Goal: Task Accomplishment & Management: Complete application form

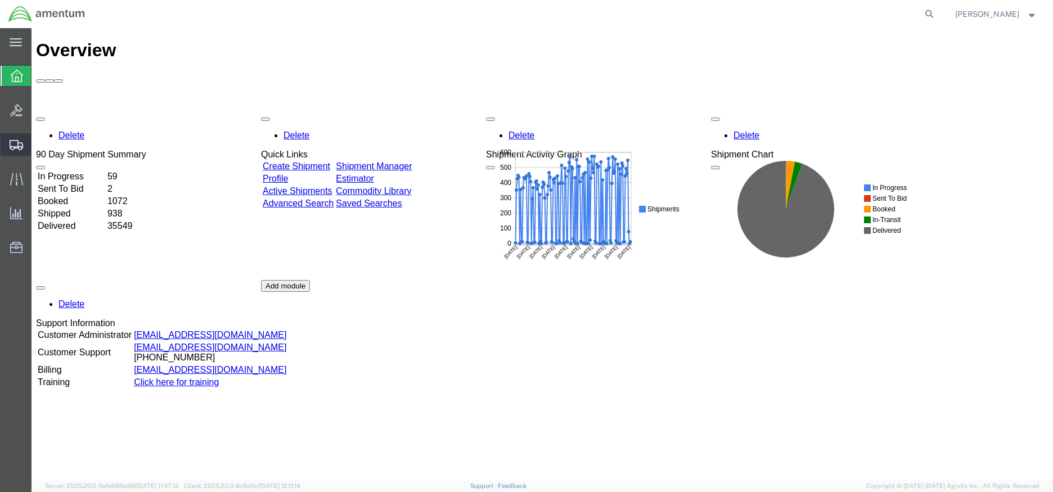
click at [0, 0] on span "Create Shipment" at bounding box center [0, 0] width 0 height 0
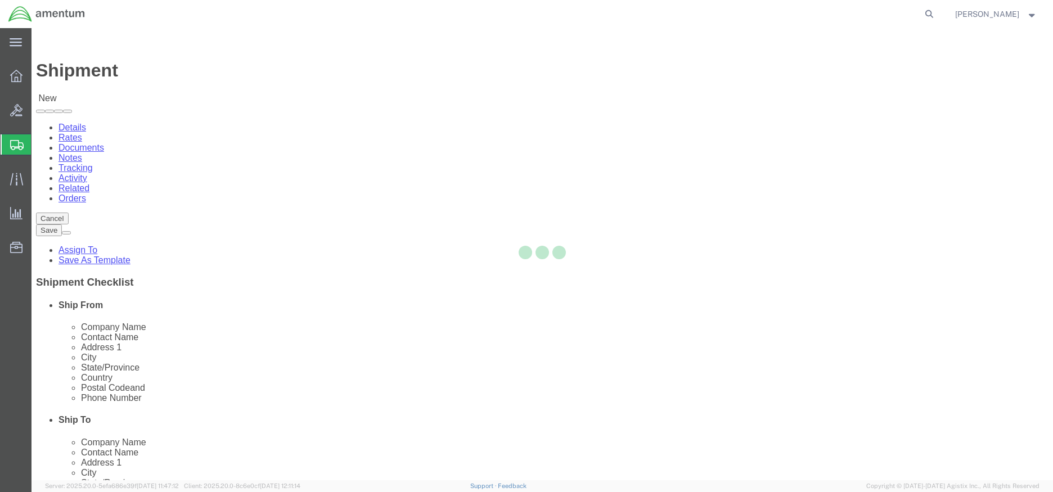
select select
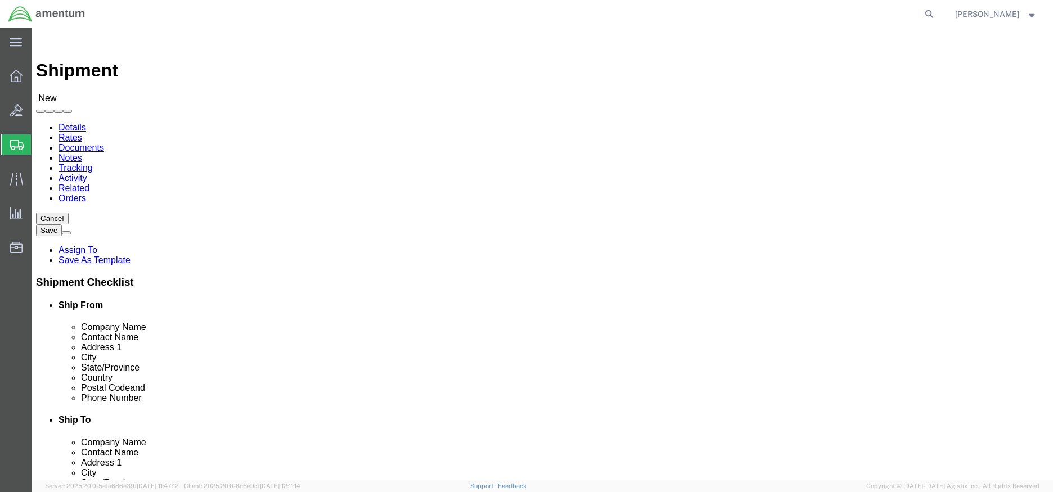
click input "text"
type input "a"
click input "text"
type input "[PERSON_NAME]"
click p "- AMENTUM - ([PERSON_NAME]) [STREET_ADDRESS][DATE][DATE]"
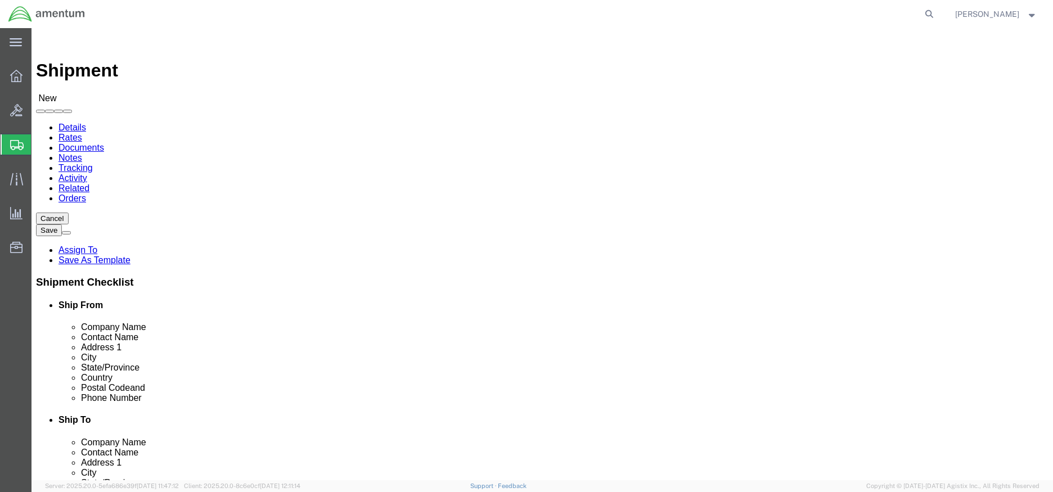
select select "[GEOGRAPHIC_DATA]"
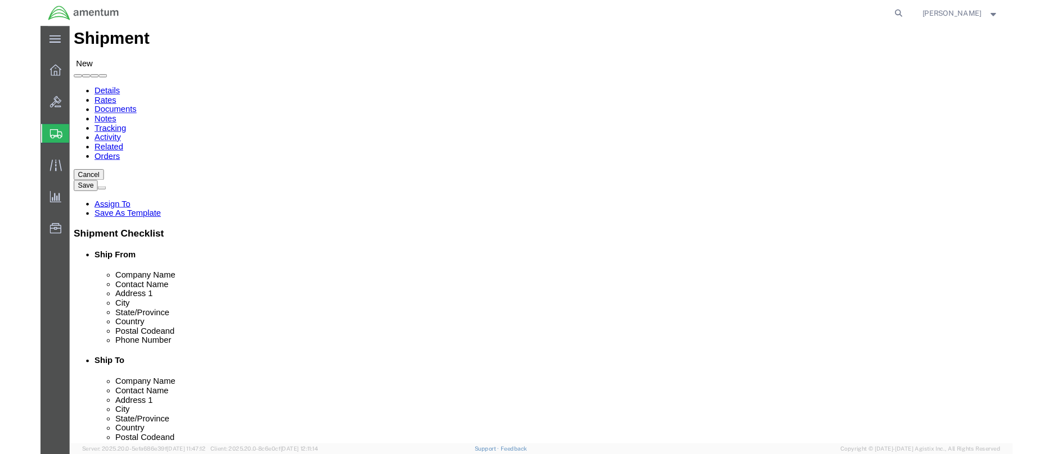
scroll to position [56, 0]
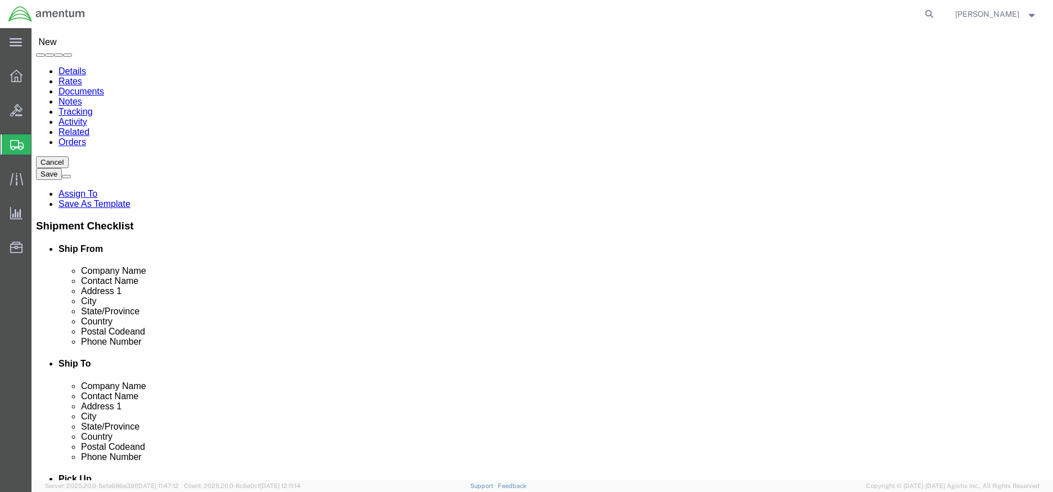
type input "[PERSON_NAME]"
click input "text"
type input "[PHONE_NUMBER]"
click input "text"
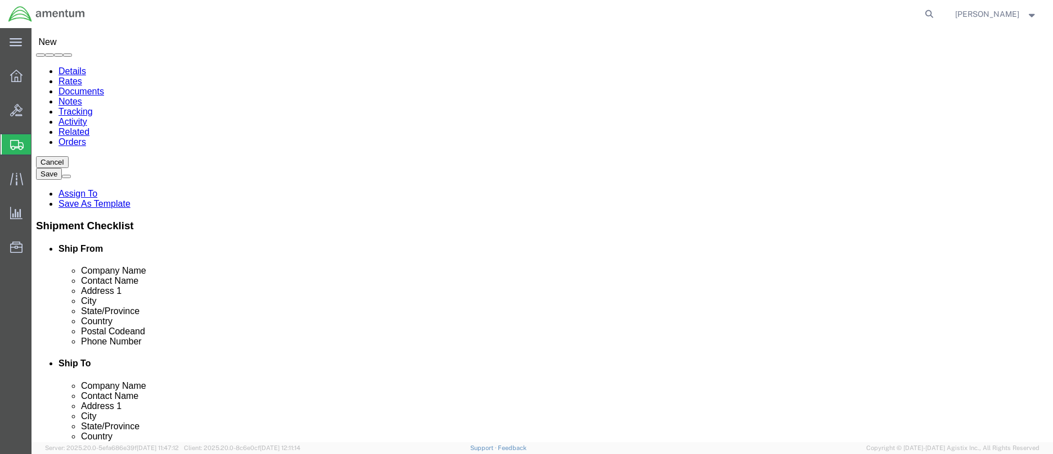
type input "commanding officer"
drag, startPoint x: 627, startPoint y: 152, endPoint x: 541, endPoint y: 150, distance: 86.7
click div "commanding officer"
type input "FRSC"
click label "Address 1"
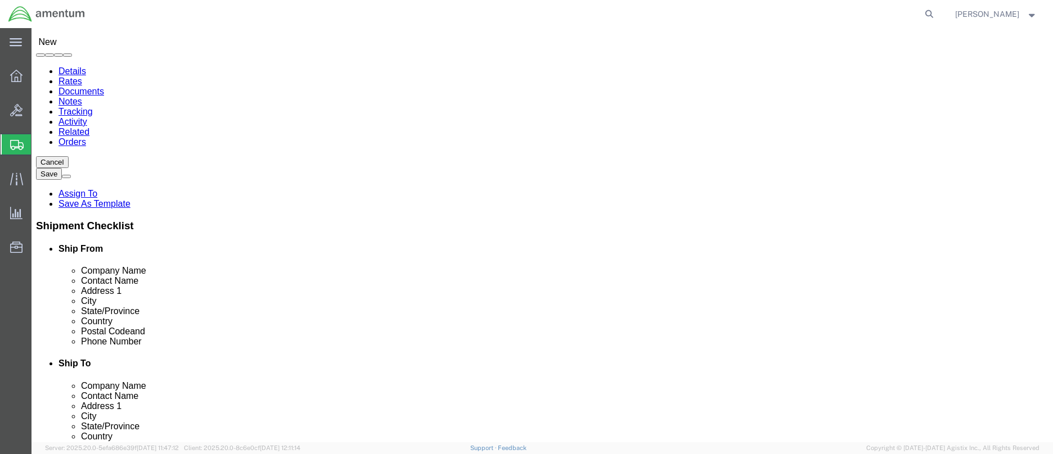
drag, startPoint x: 576, startPoint y: 154, endPoint x: 538, endPoint y: 152, distance: 38.3
click div "FRSC"
click input "Ship To Location / Company Name : This field is required."
type input "Commanding Officer"
click input "text"
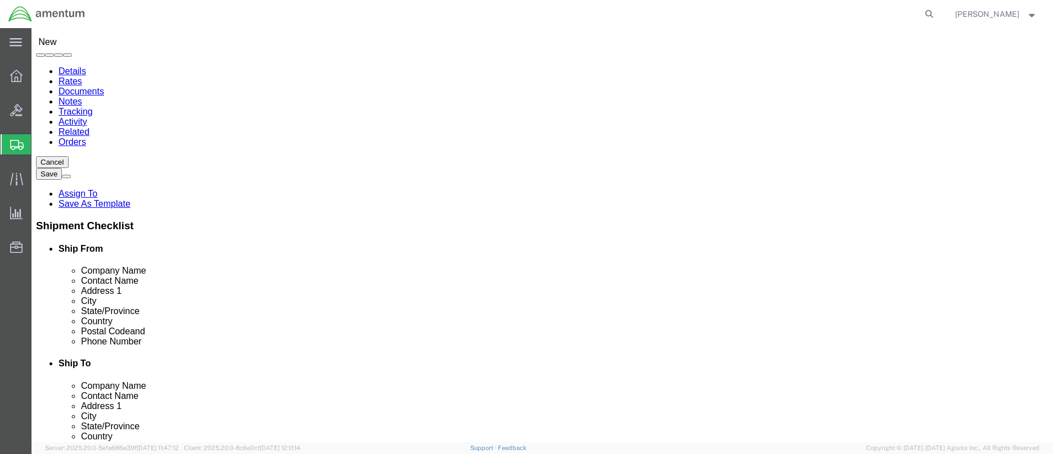
type input "[PERSON_NAME]"
click input "text"
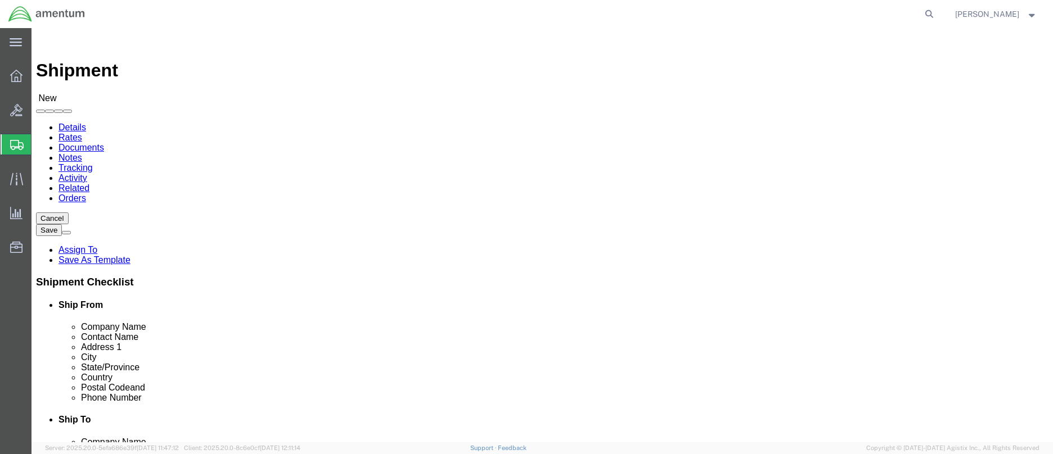
drag, startPoint x: 628, startPoint y: 208, endPoint x: 510, endPoint y: 205, distance: 118.2
click div "Company Name Commanding Officer"
click label "Address 2"
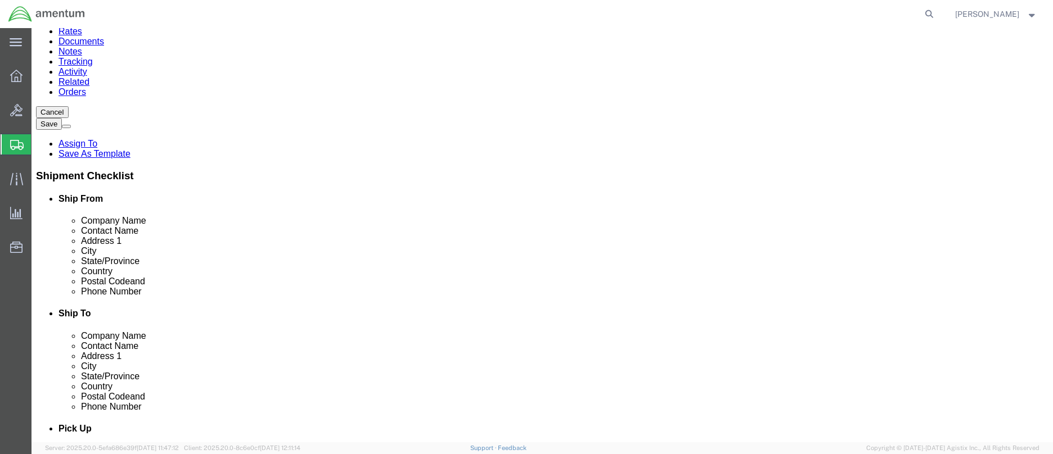
scroll to position [112, 0]
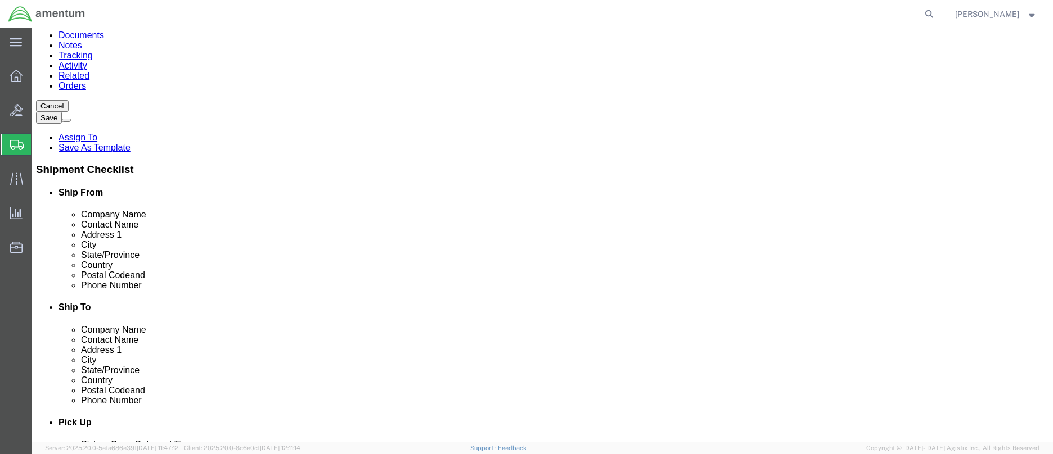
click input "Ship To Location / Company Name : This field is required."
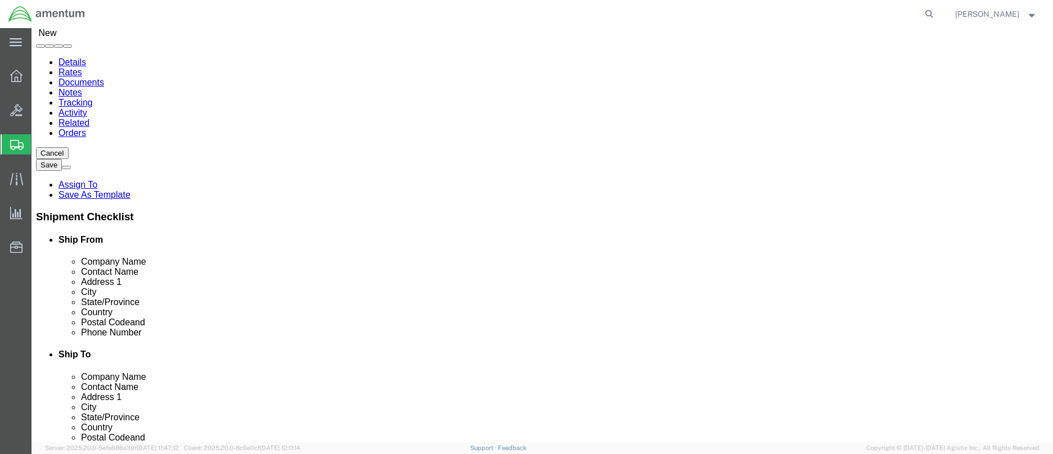
type input "Commanding Officer FRCSE NAS Jax"
click input "text"
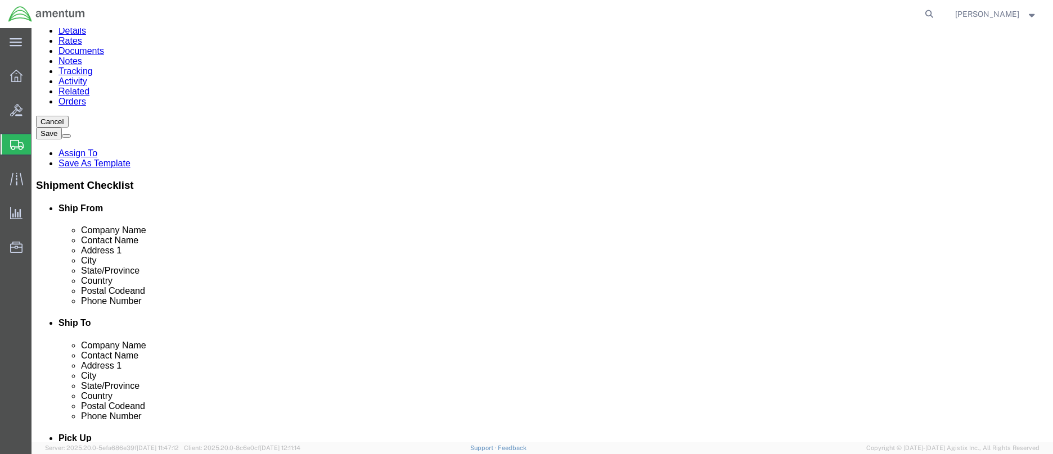
scroll to position [121, 0]
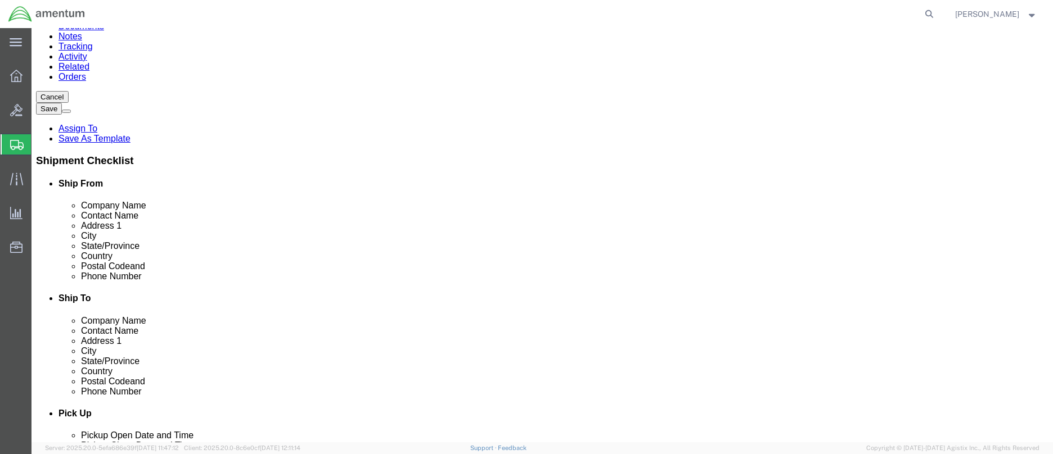
type input "Materials Engineering Lab Code 4345"
click input "text"
type input "BLDG 793 Corner of [PERSON_NAME] and [GEOGRAPHIC_DATA]"
click input "text"
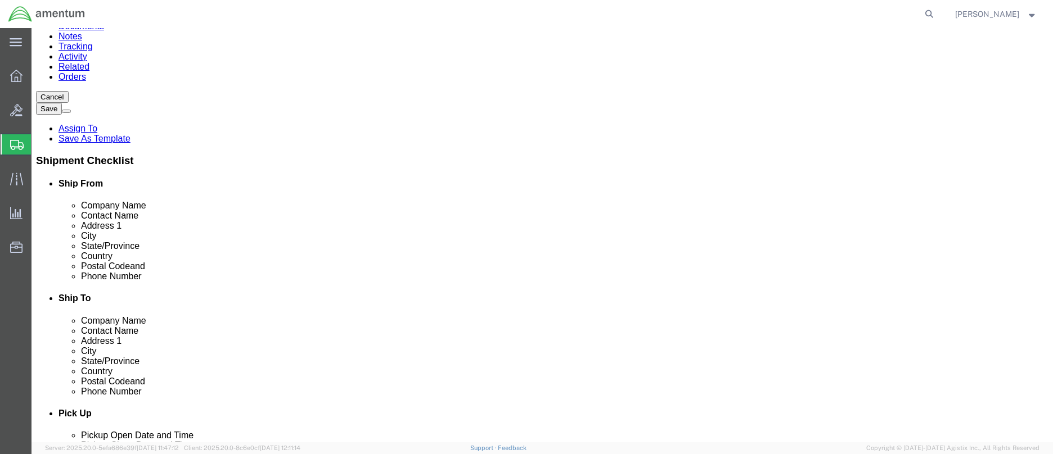
type input "[GEOGRAPHIC_DATA]"
click label "Country"
click input "Postal Code"
type input "32212"
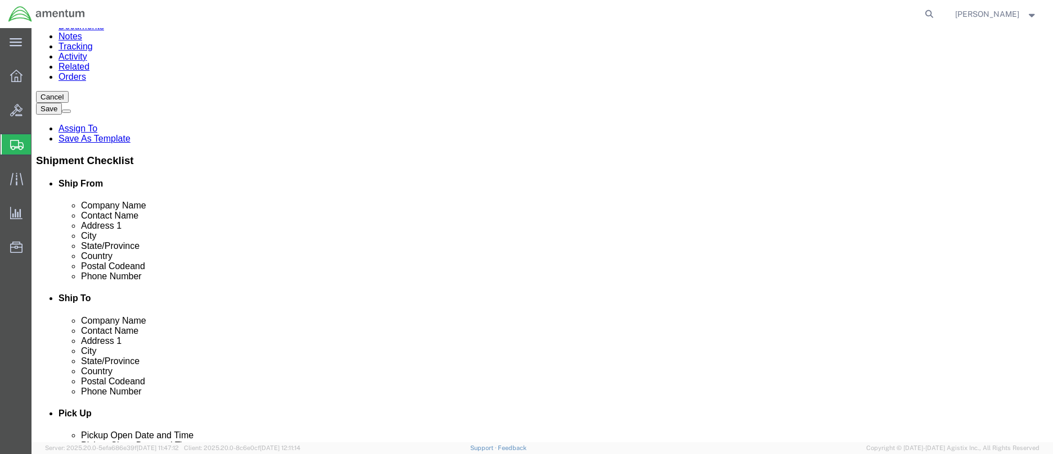
click input "text"
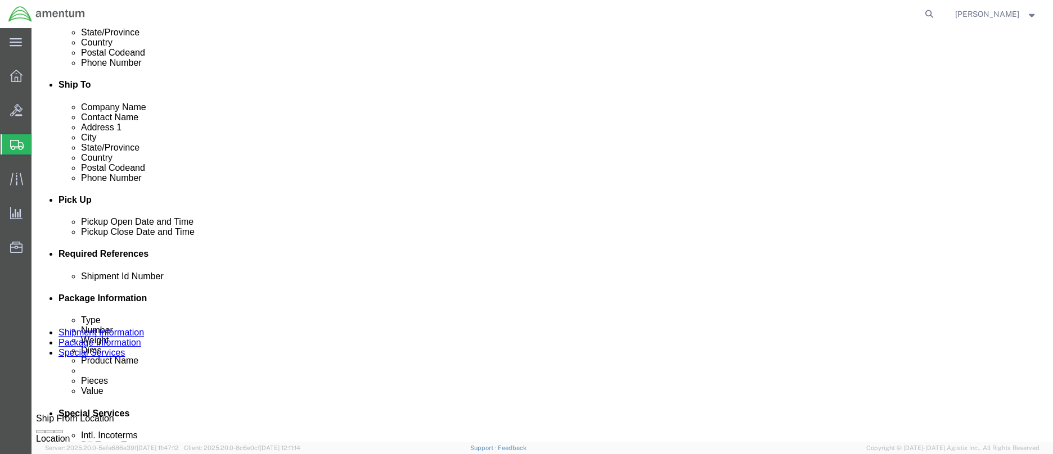
scroll to position [403, 0]
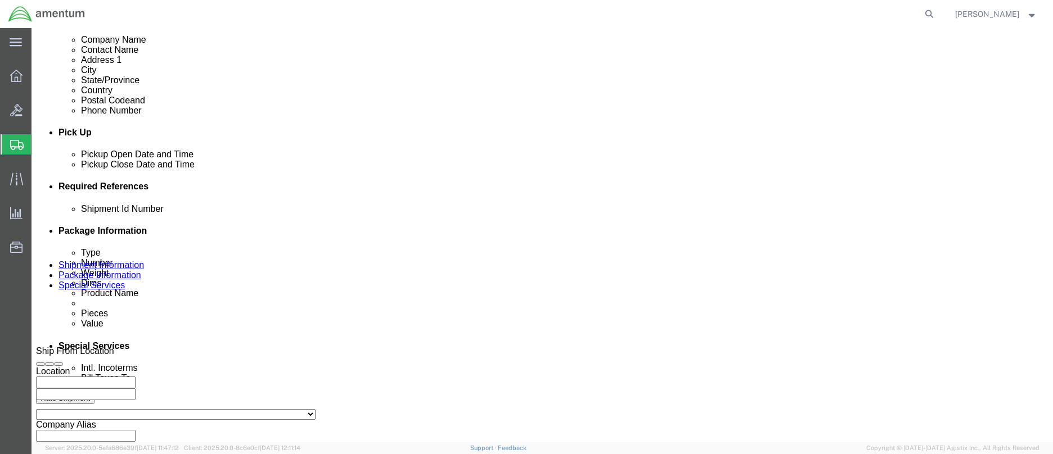
type input "[PHONE_NUMBER]"
click button "Add reference"
click select "Select Account Type Activity ID Airline Appointment Number ASN Batch Request # …"
select select "PROJNUM"
click select "Select Account Type Activity ID Airline Appointment Number ASN Batch Request # …"
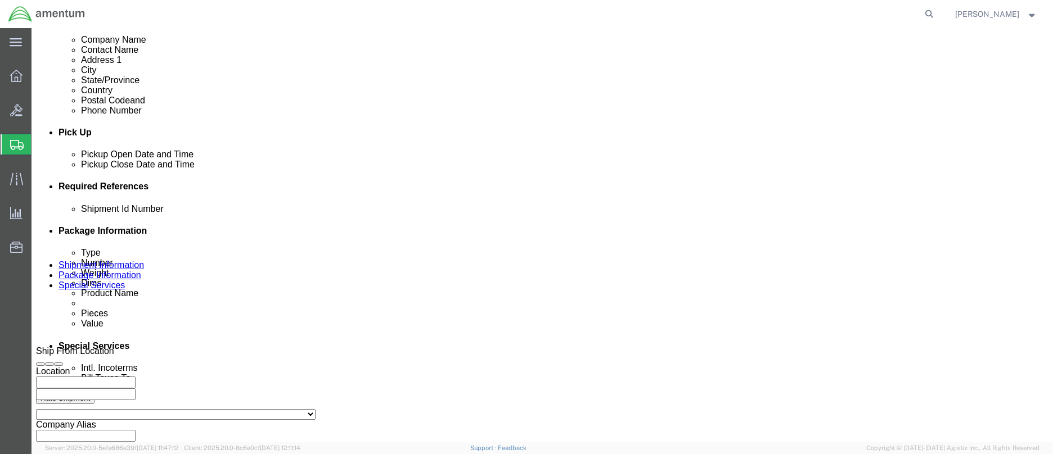
click input "text"
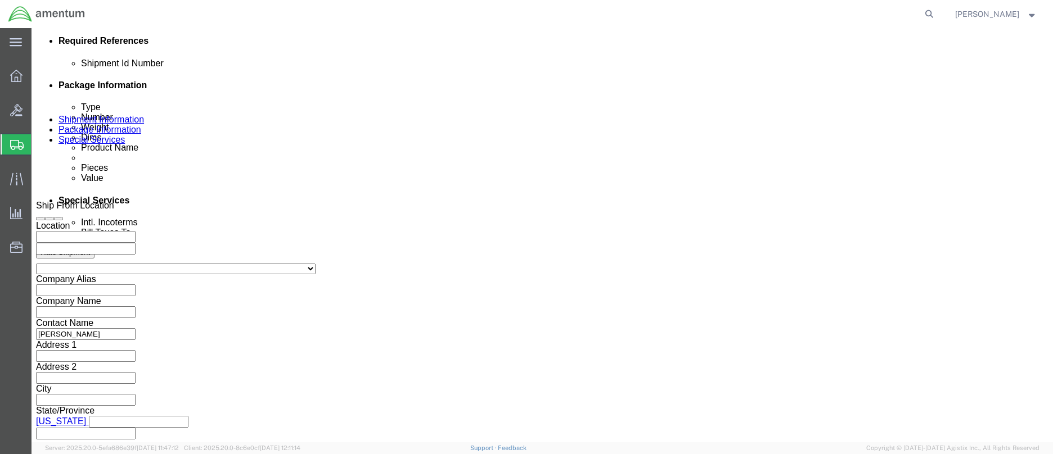
scroll to position [551, 0]
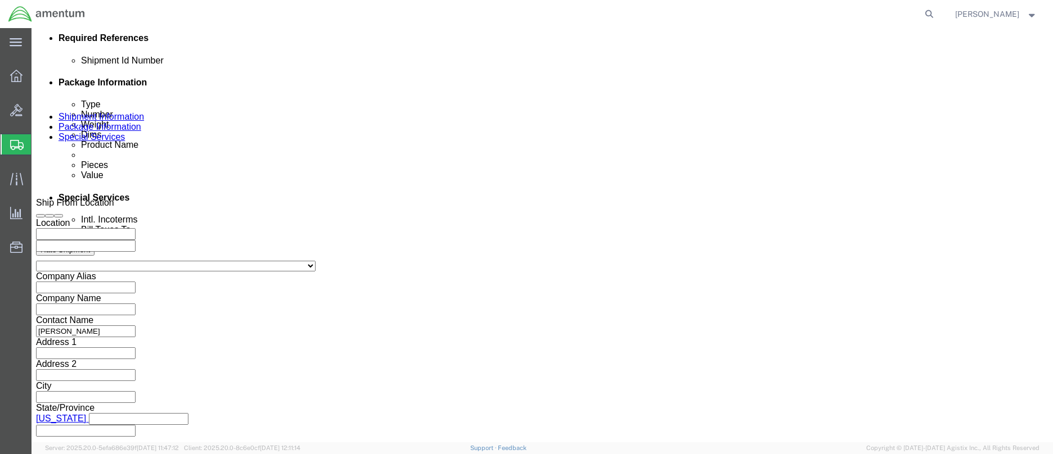
type input "6097.5.000.00.F.00.0.00C.000"
click button "Continue"
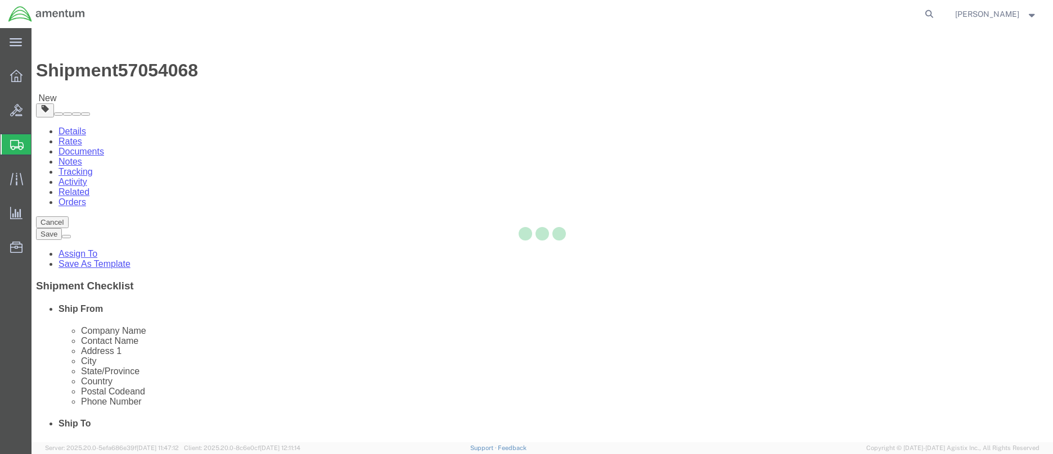
select select "CBOX"
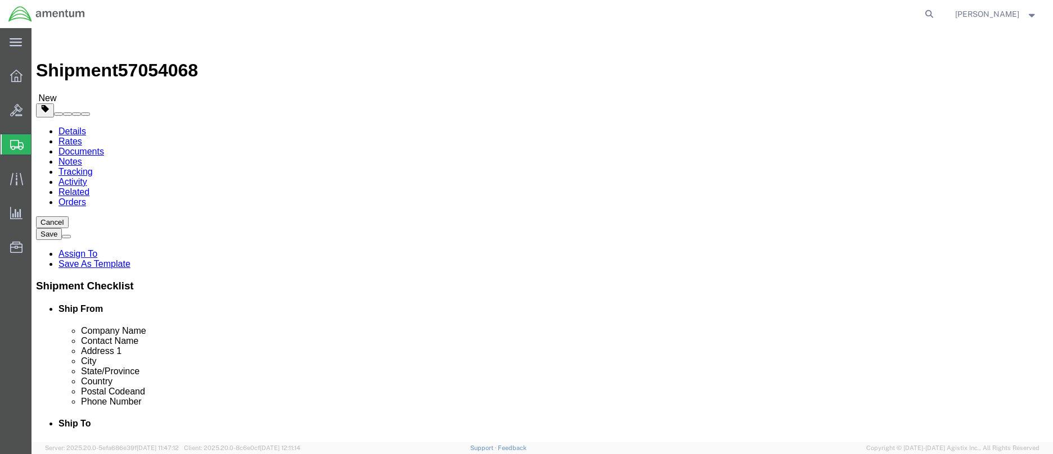
click input "text"
type input "8"
drag, startPoint x: 168, startPoint y: 259, endPoint x: 149, endPoint y: 260, distance: 18.6
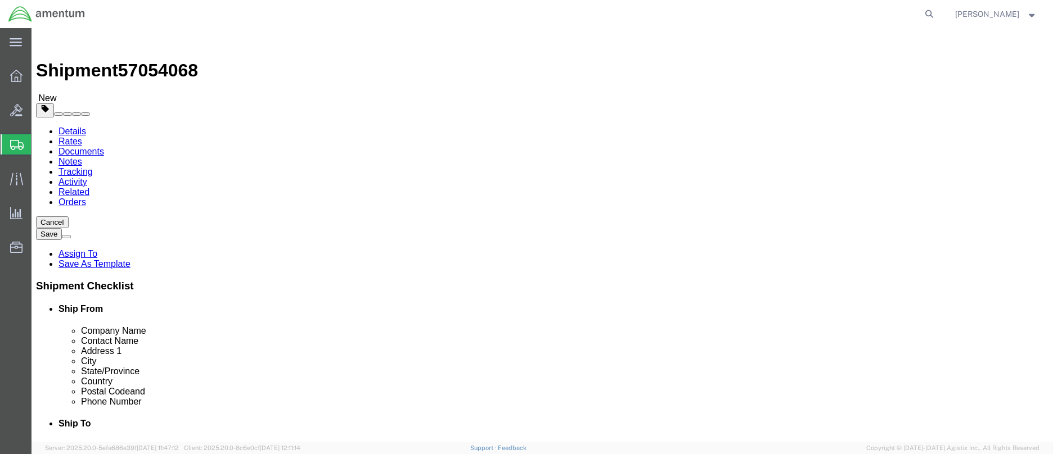
click input "0.00"
type input "2"
click ul
click link "Add Content"
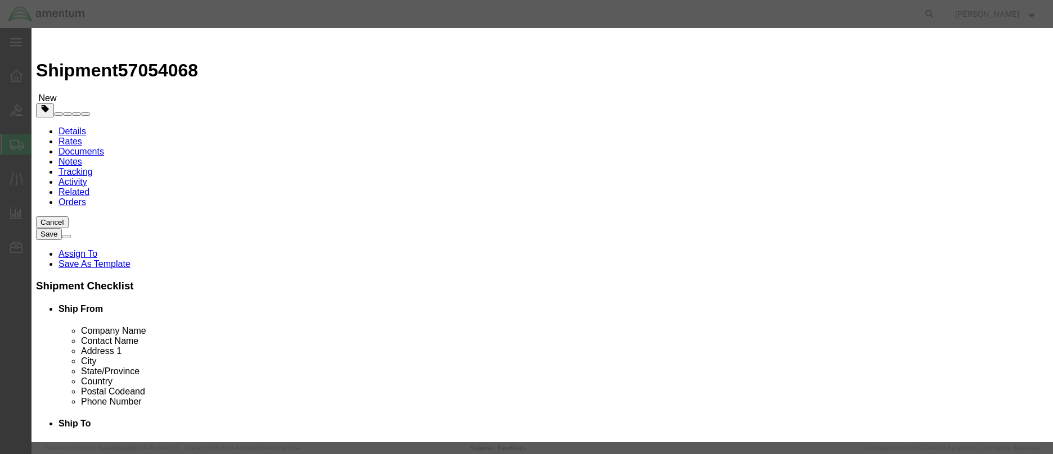
click input "text"
type input "TAN Samples"
click input "text"
drag, startPoint x: 323, startPoint y: 107, endPoint x: 299, endPoint y: 107, distance: 23.6
click div "Pieces 0 Select Bag Barrels 100Board Feet Bottle Box Blister Pack Carats Can Ca…"
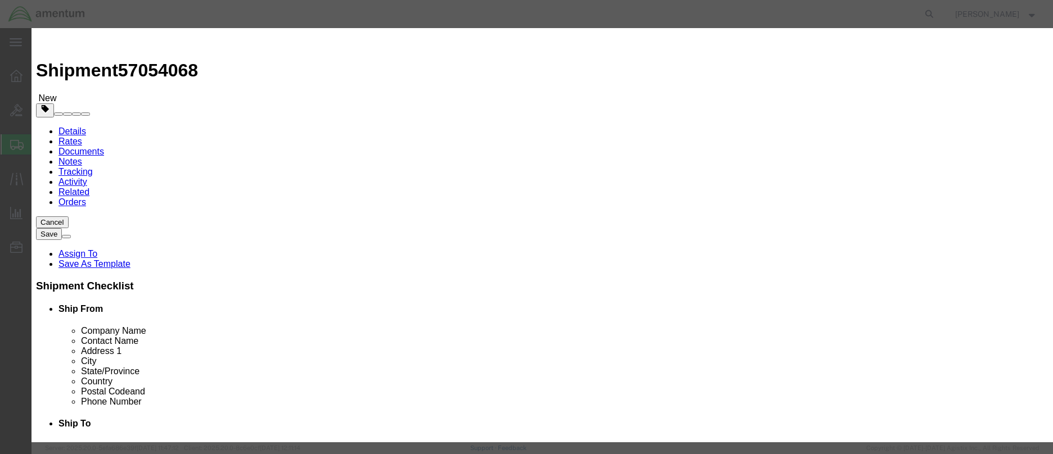
type input "3"
click input "text"
type input "1"
click select "Select 50 55 60 65 70 85 92.5 100 125 175 250 300 400"
select select "85"
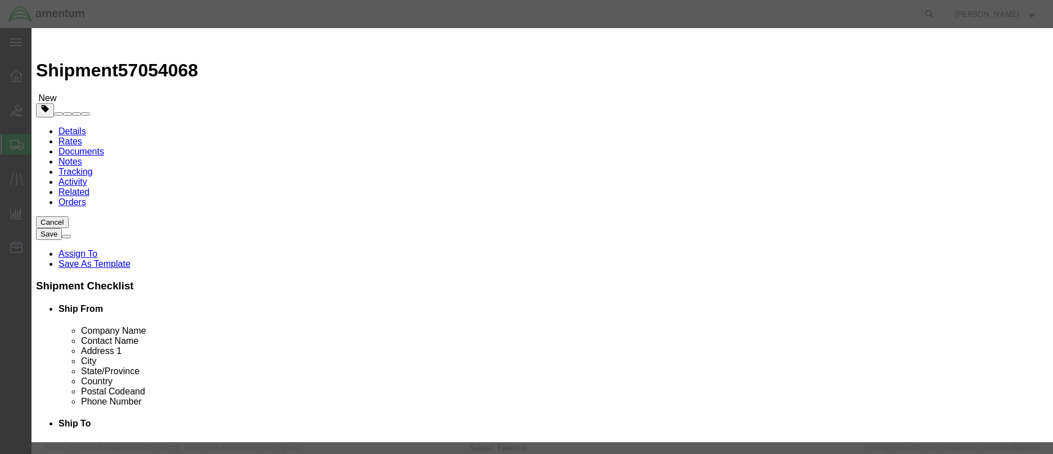
click select "Select 50 55 60 65 70 85 92.5 100 125 175 250 300 400"
click button "Save & Close"
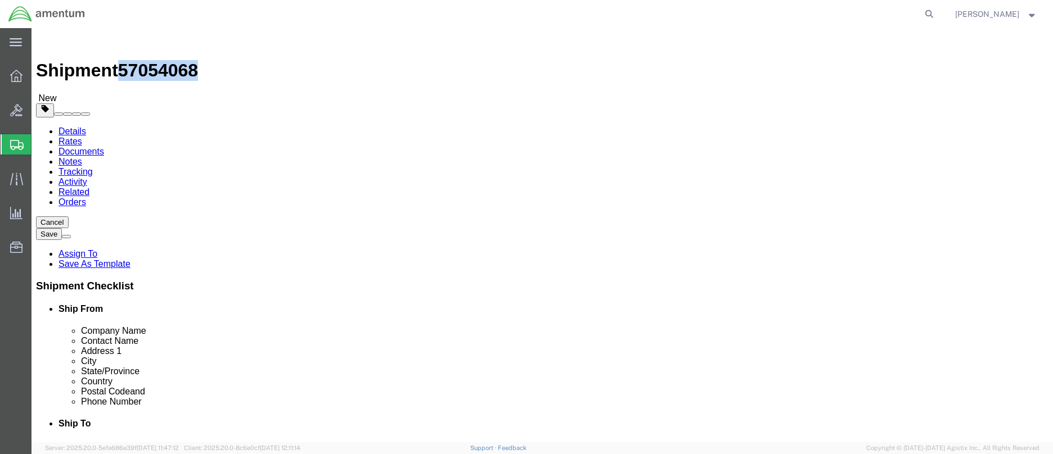
drag, startPoint x: 95, startPoint y: 12, endPoint x: 152, endPoint y: 13, distance: 56.8
click span "57054068"
copy span "57054068"
click icon
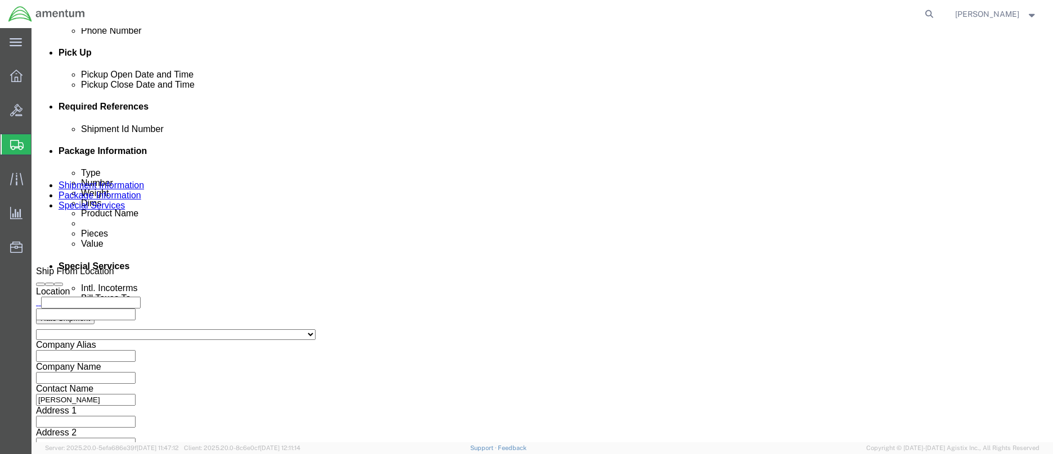
scroll to position [506, 0]
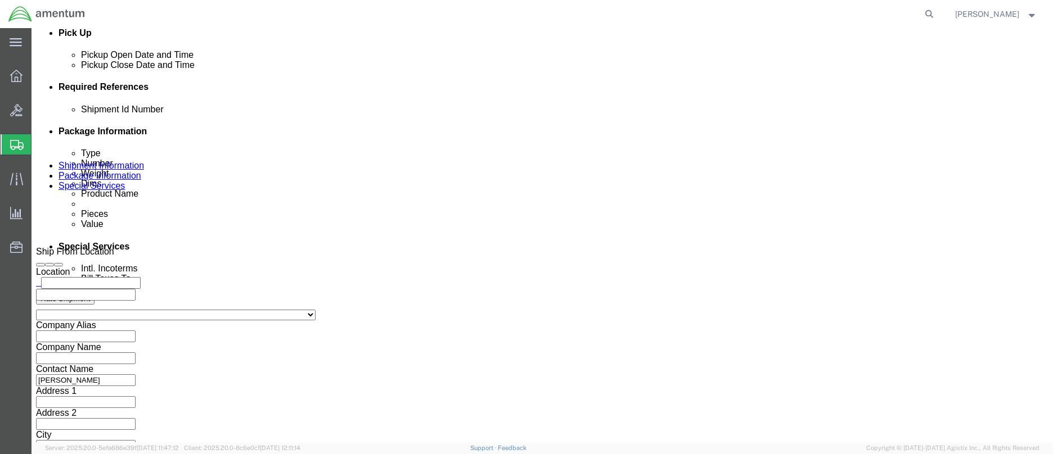
click input "text"
paste input "57054068"
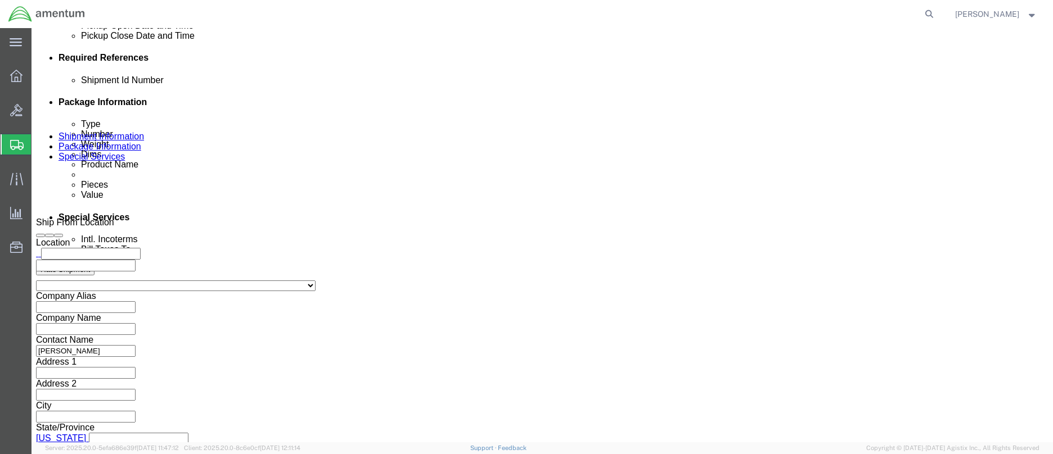
scroll to position [551, 0]
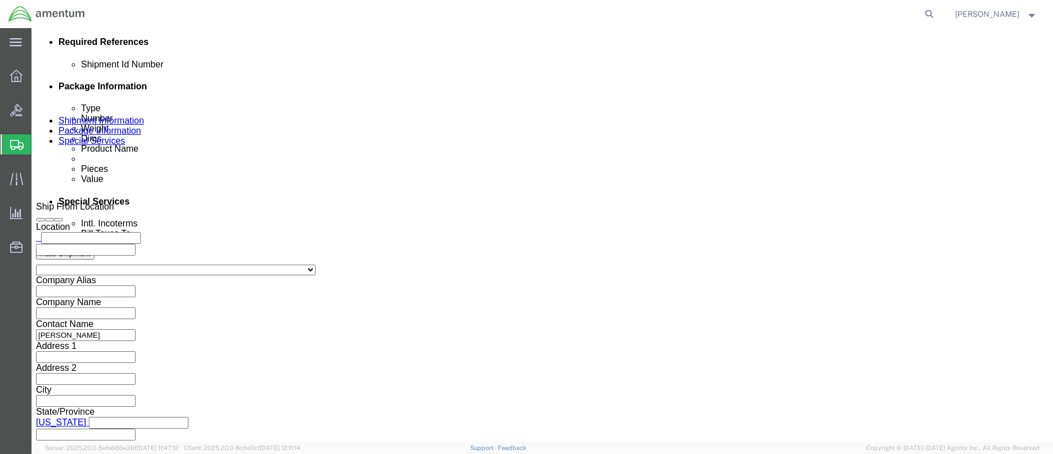
type input "57054068"
click button "Rate Shipment"
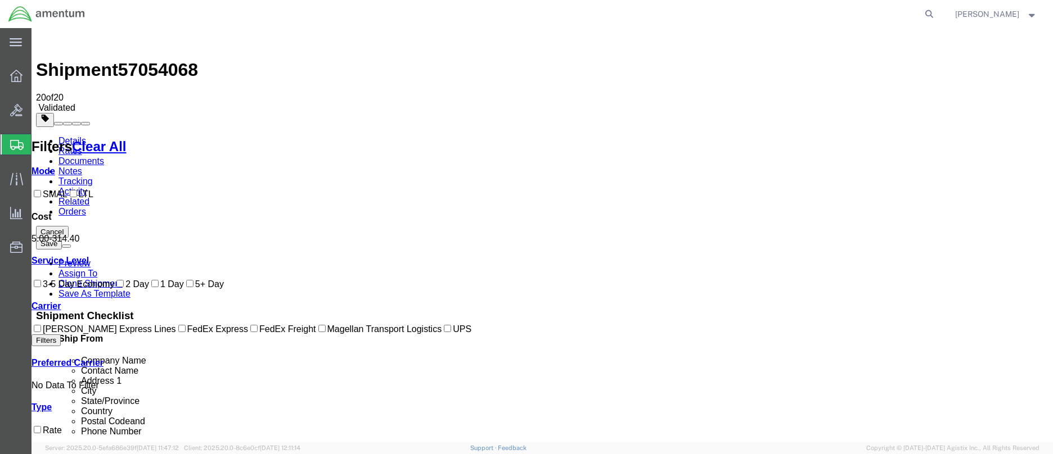
scroll to position [0, 0]
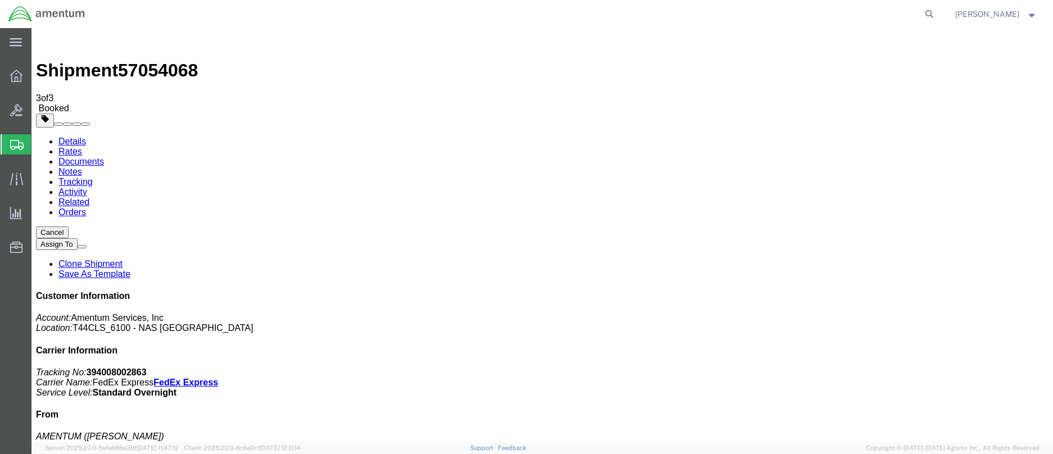
drag, startPoint x: 457, startPoint y: 200, endPoint x: 553, endPoint y: 181, distance: 98.2
